Goal: Task Accomplishment & Management: Manage account settings

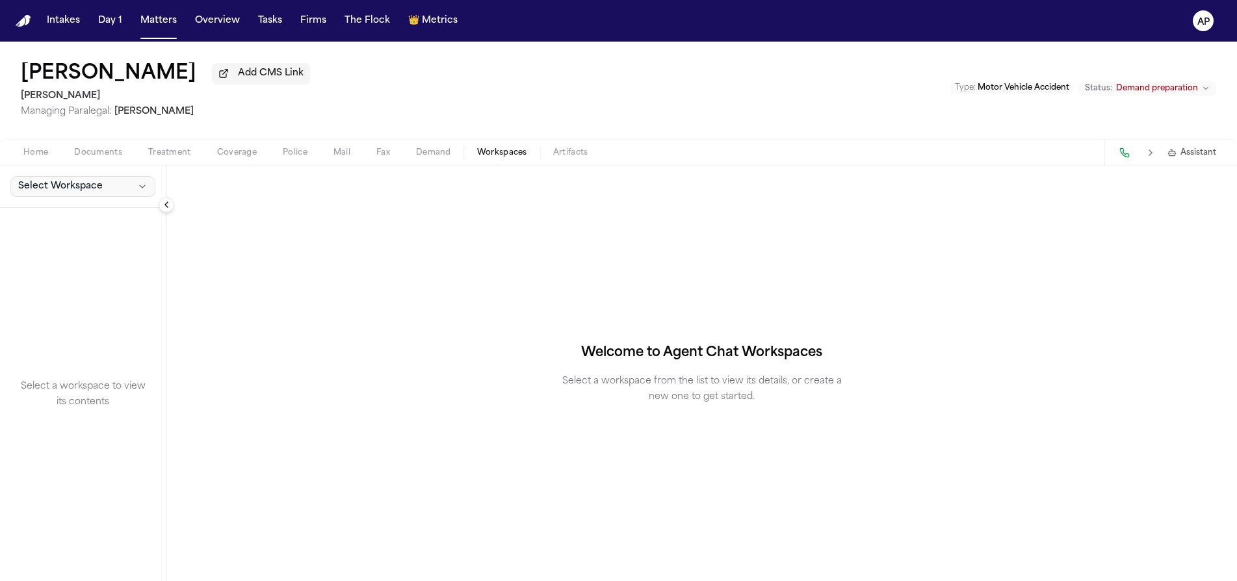
click at [79, 193] on span "Select Workspace" at bounding box center [60, 186] width 85 height 13
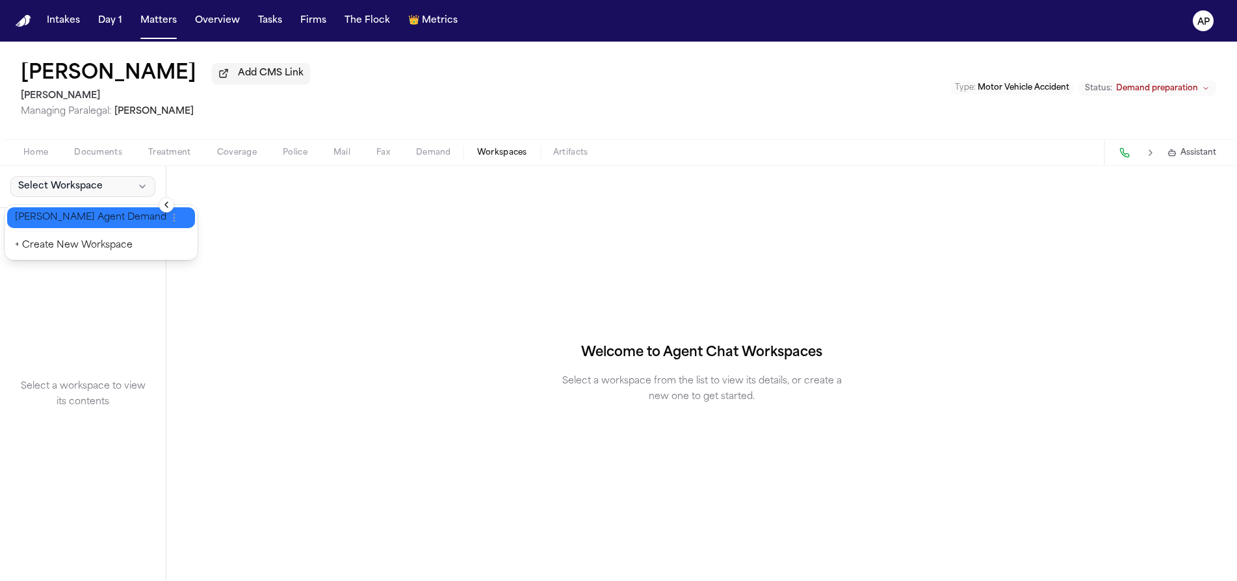
click at [81, 221] on span "[PERSON_NAME] Agent Demand" at bounding box center [91, 217] width 152 height 13
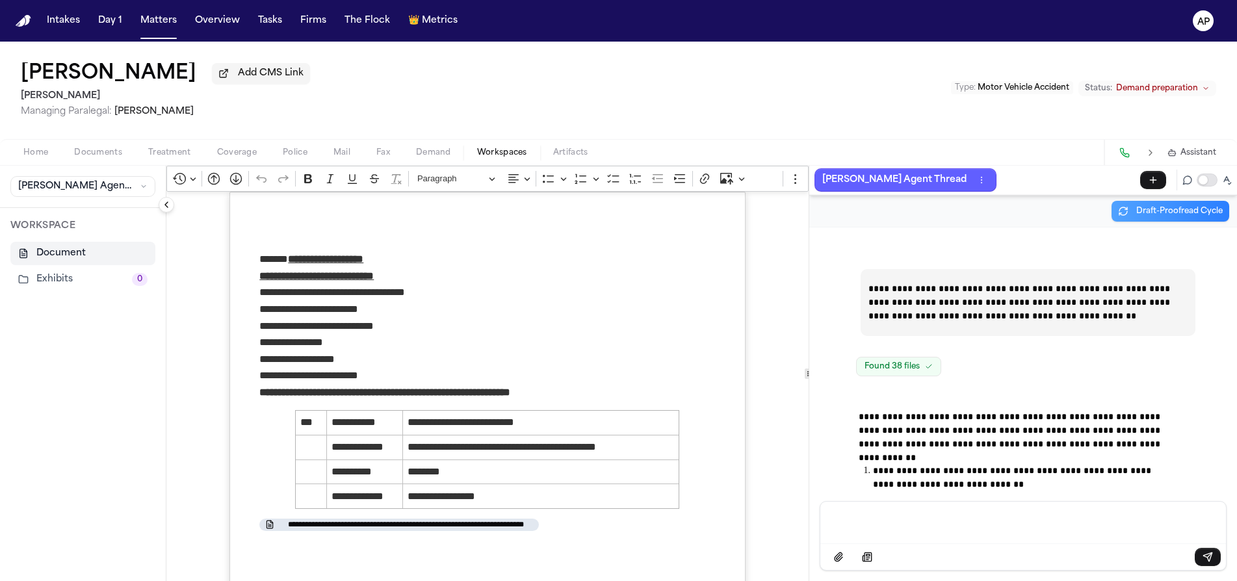
click at [154, 22] on button "Matters" at bounding box center [158, 20] width 47 height 23
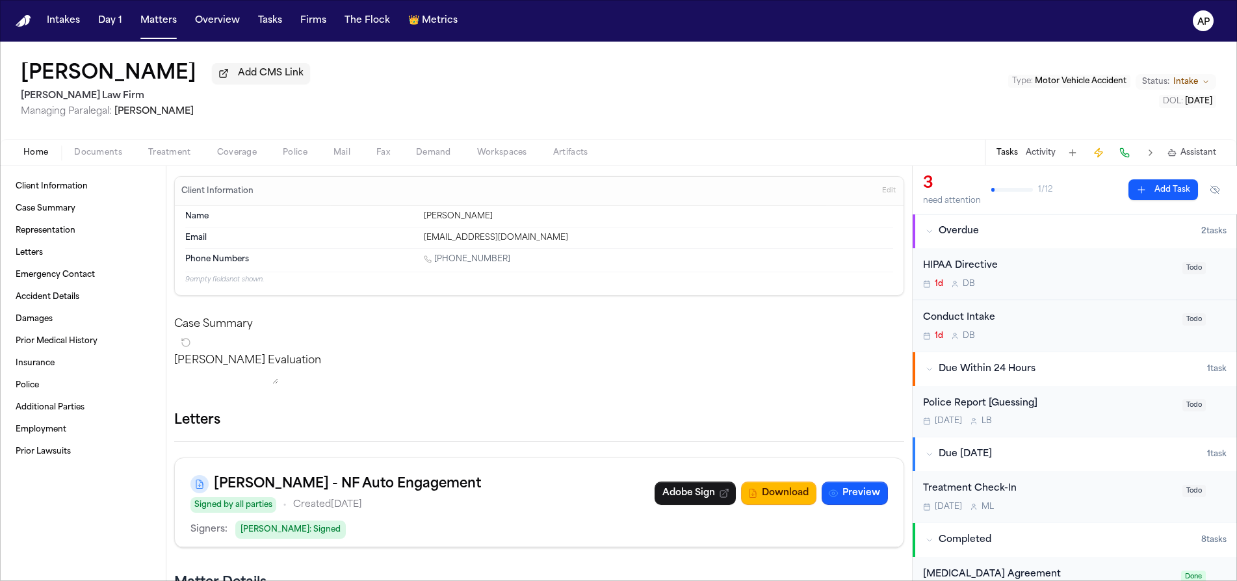
scroll to position [3, 0]
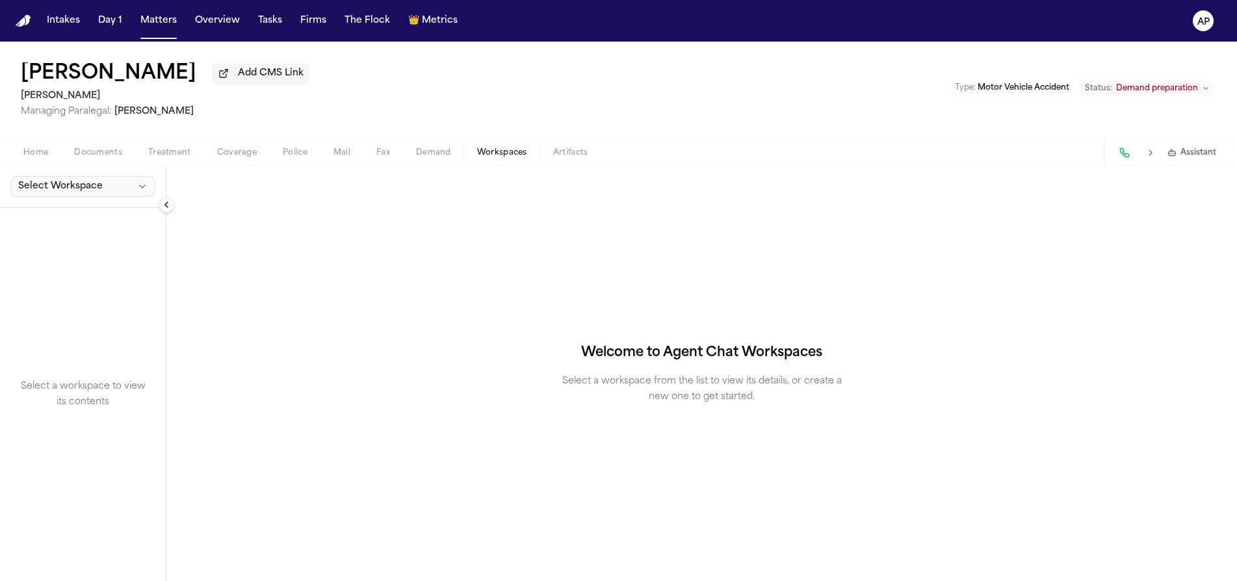
click at [50, 193] on span "Select Workspace" at bounding box center [60, 186] width 85 height 13
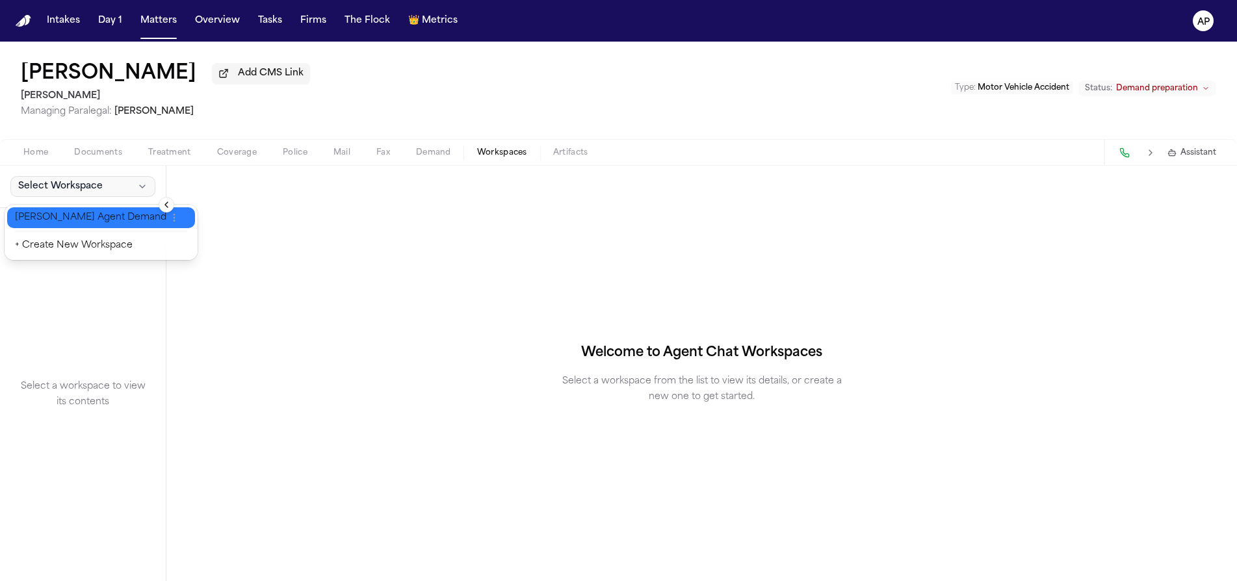
click at [75, 218] on span "[PERSON_NAME] Agent Demand" at bounding box center [91, 217] width 152 height 13
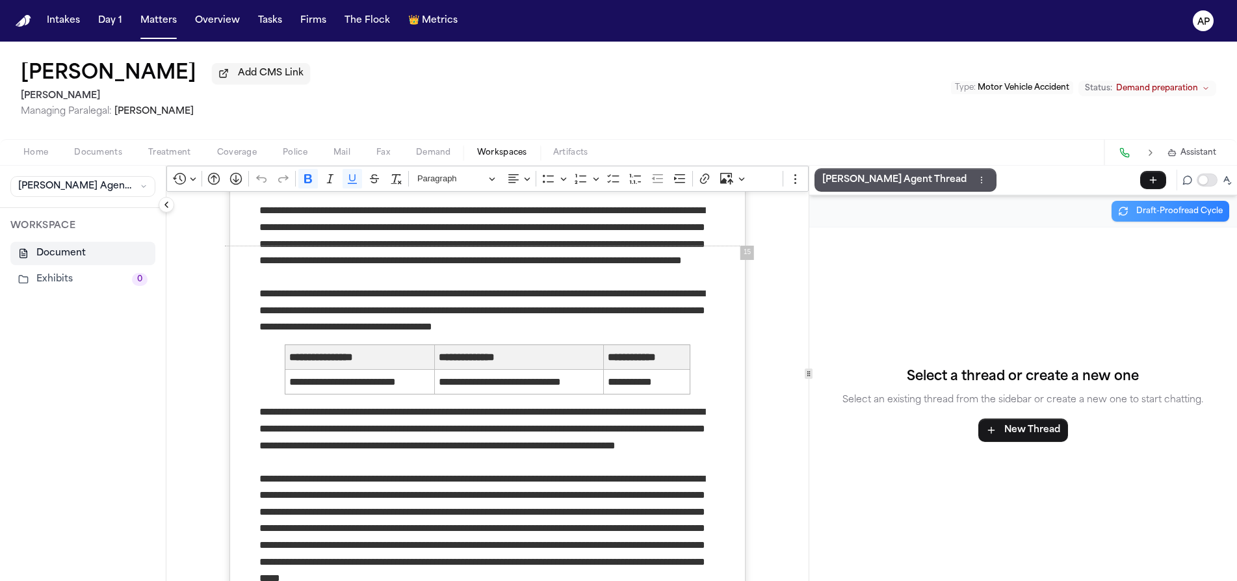
scroll to position [10233, 0]
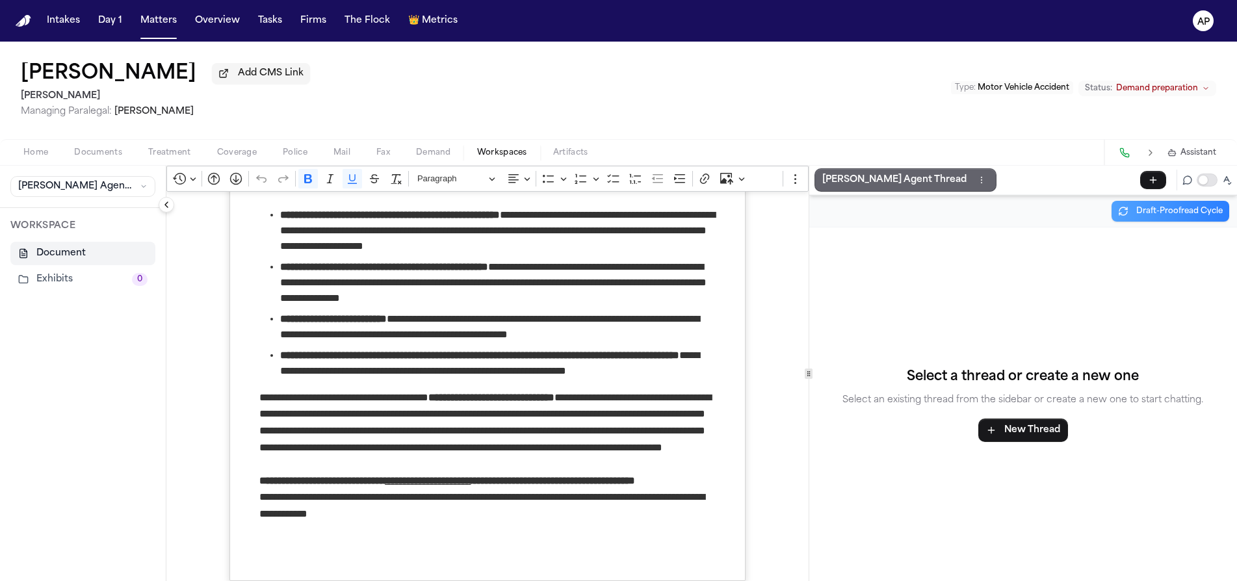
click at [880, 185] on p "[PERSON_NAME] Agent Thread" at bounding box center [895, 180] width 144 height 16
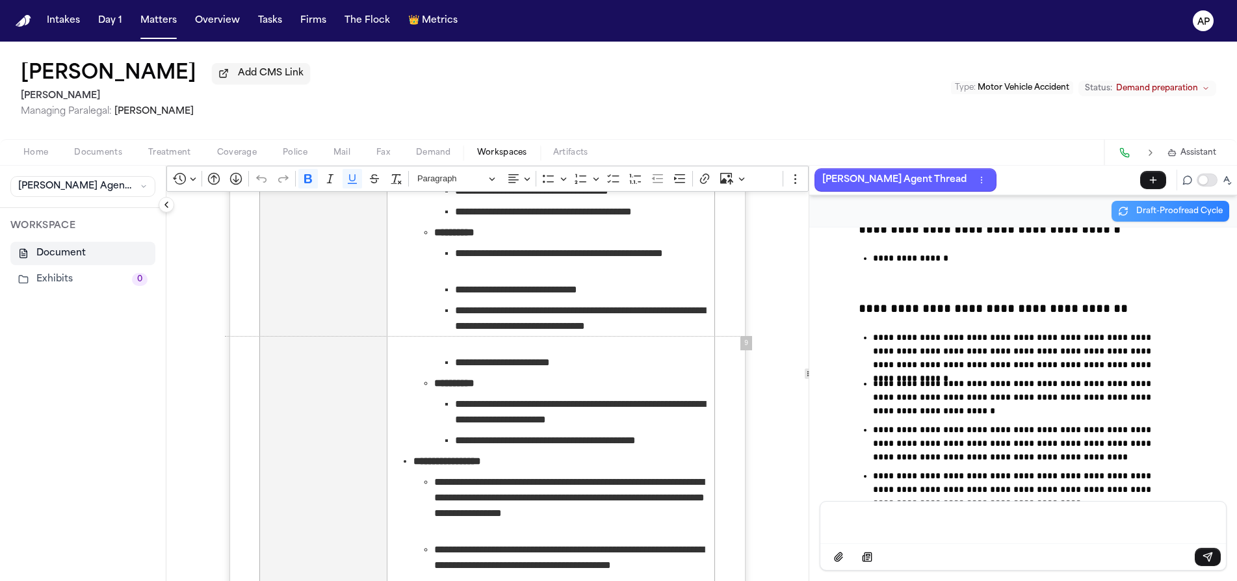
scroll to position [4398, 0]
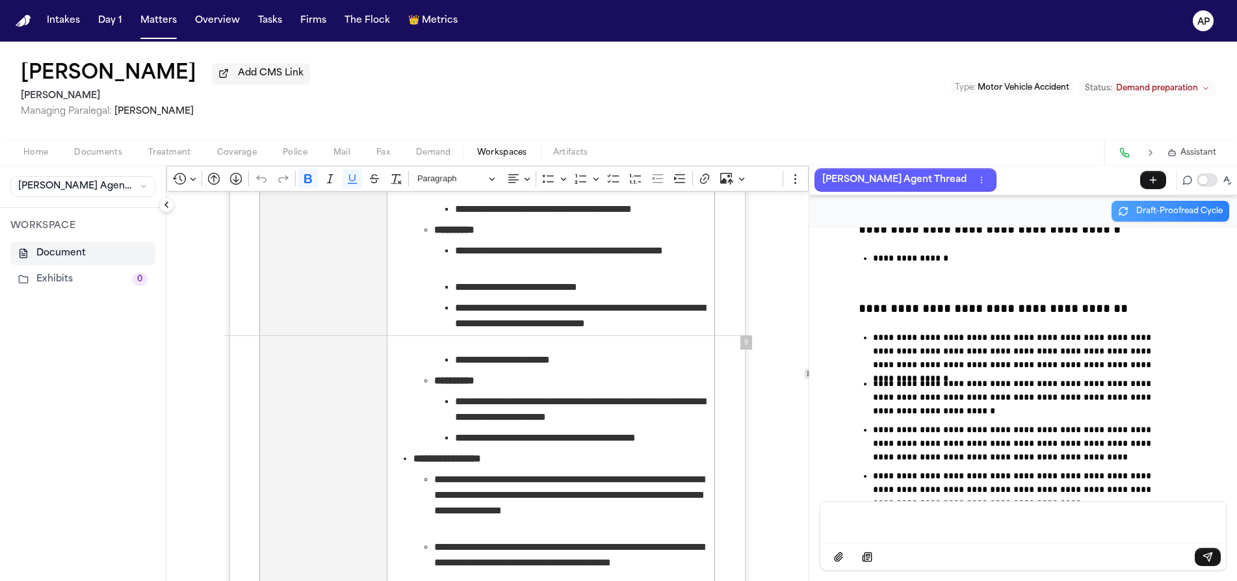
click at [106, 157] on span "Documents" at bounding box center [98, 153] width 48 height 10
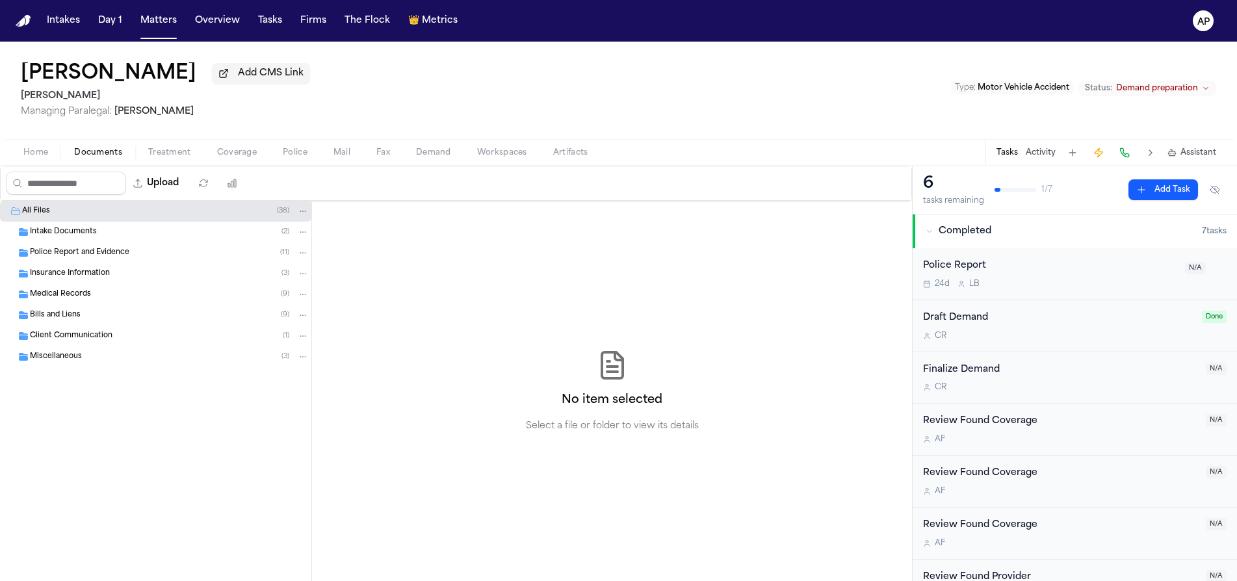
click at [25, 154] on span "Home" at bounding box center [35, 153] width 25 height 10
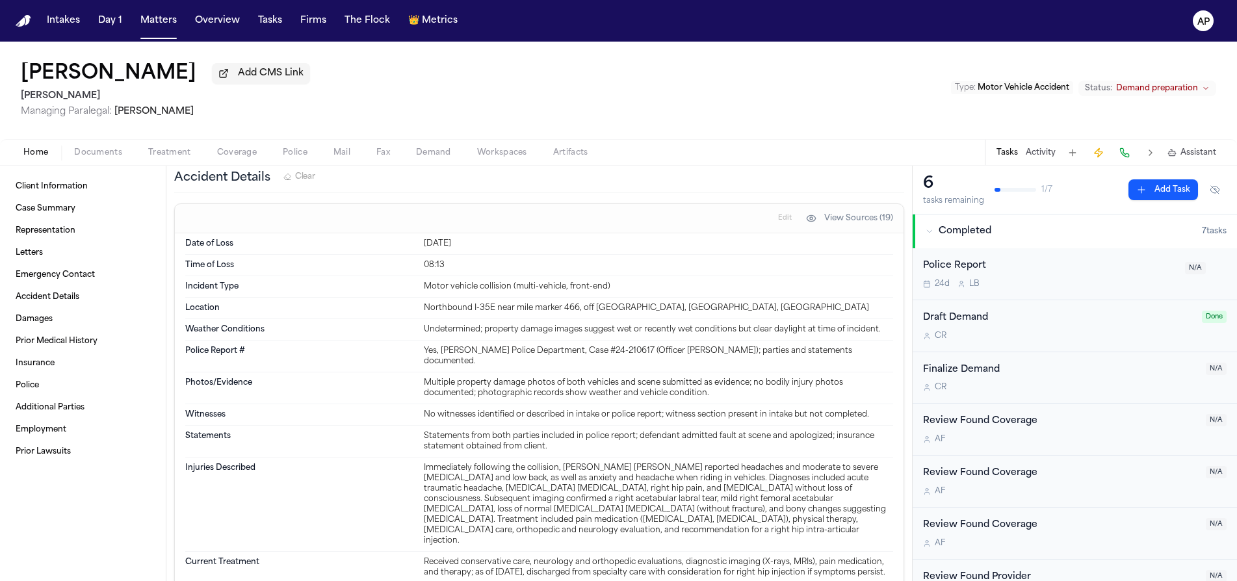
scroll to position [413, 0]
click at [778, 222] on span "Edit" at bounding box center [785, 221] width 14 height 9
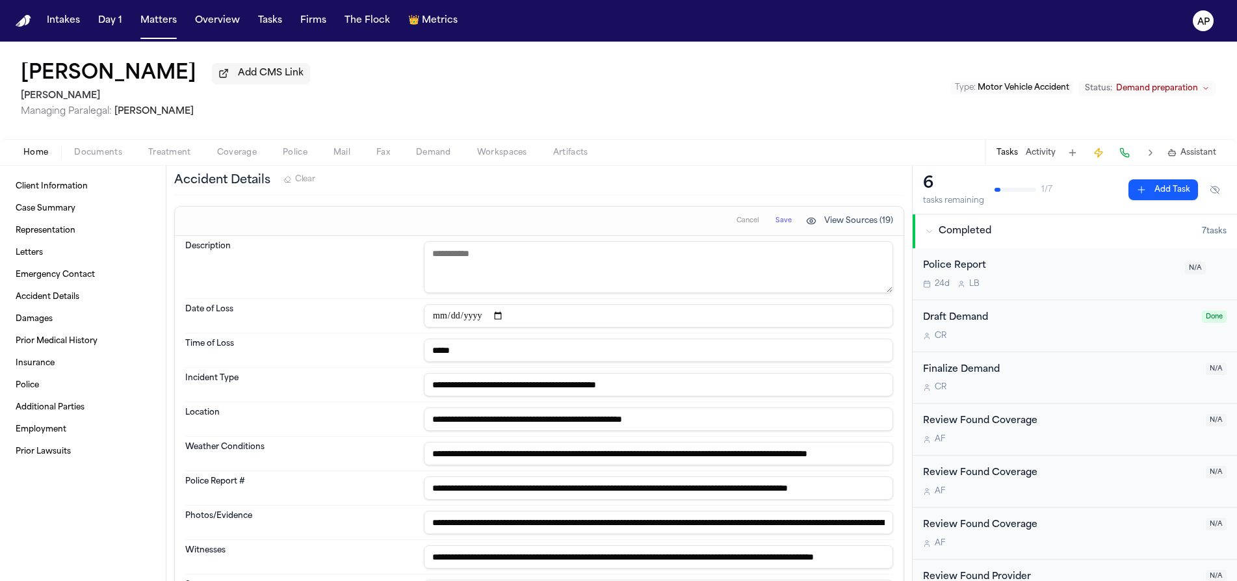
click at [704, 391] on input "**********" at bounding box center [658, 384] width 469 height 23
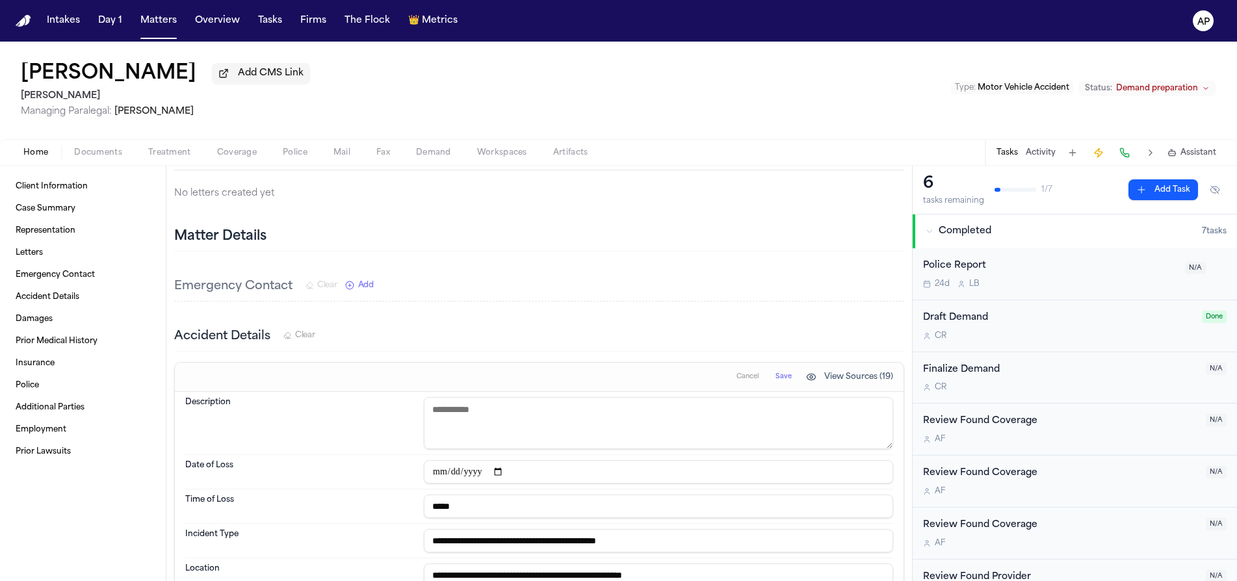
scroll to position [259, 0]
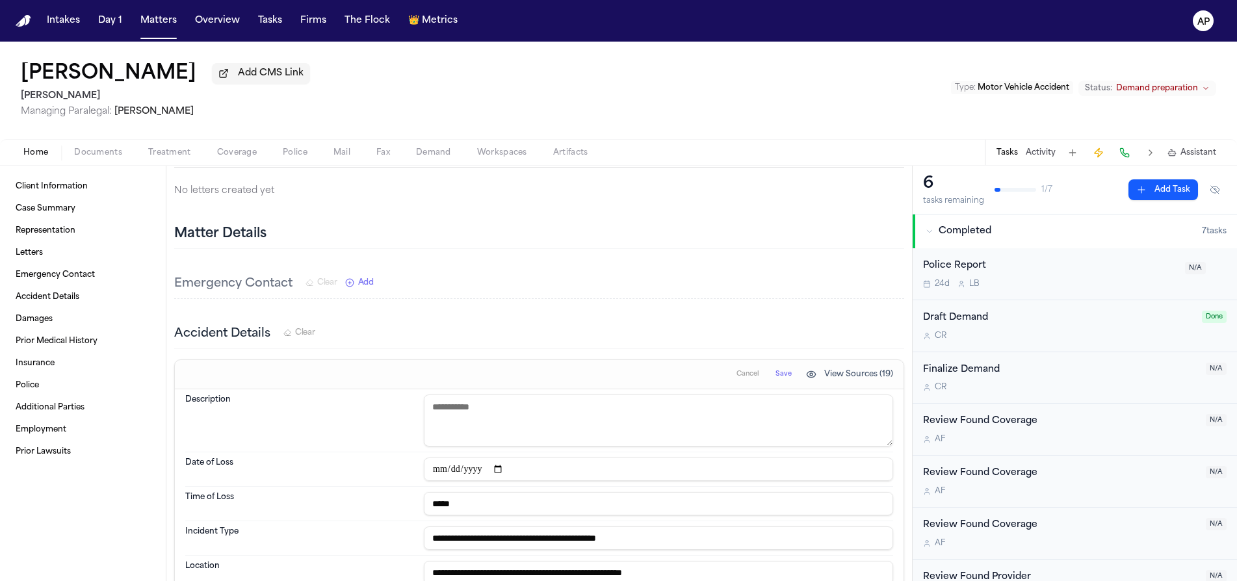
click at [752, 432] on textarea at bounding box center [658, 421] width 469 height 52
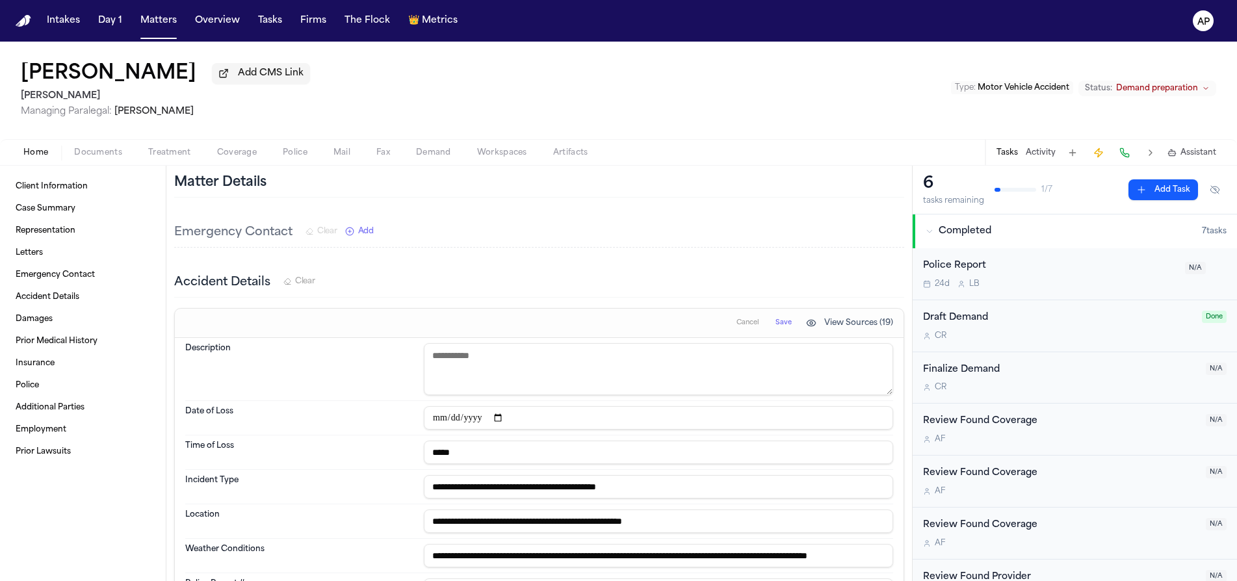
scroll to position [345, 0]
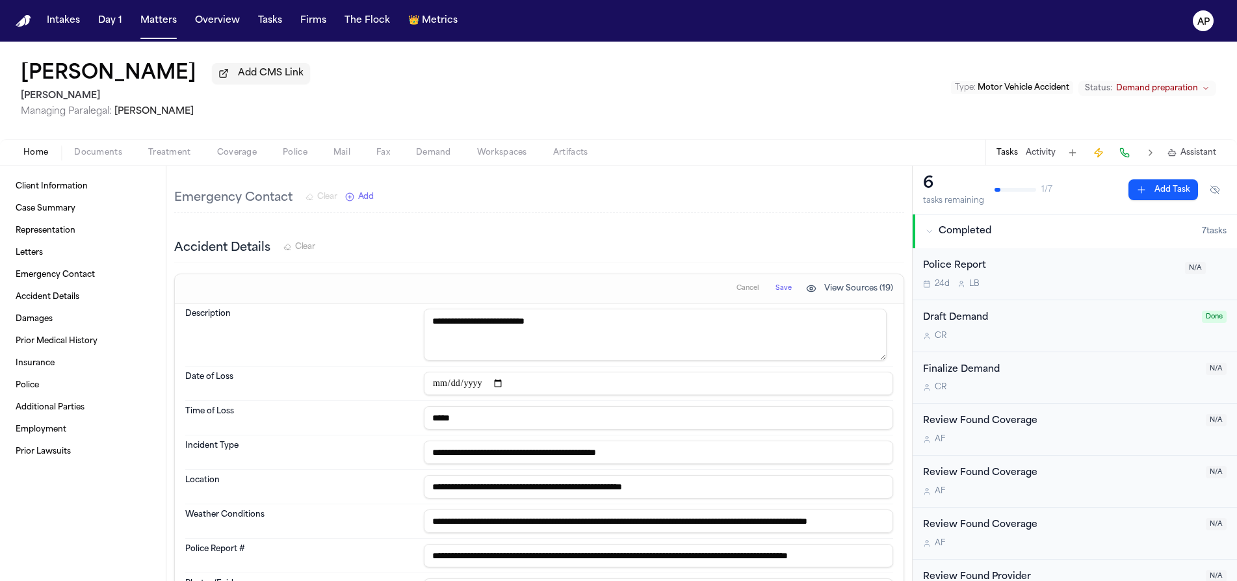
type textarea "**********"
click at [780, 293] on span "Save" at bounding box center [784, 288] width 16 height 9
